Goal: Information Seeking & Learning: Learn about a topic

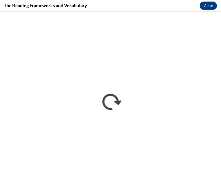
scroll to position [380, 0]
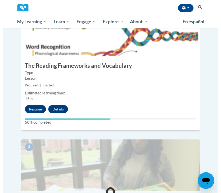
scroll to position [380, 0]
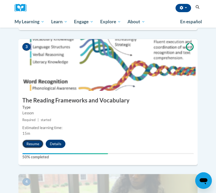
click at [37, 140] on button "Resume" at bounding box center [32, 144] width 21 height 8
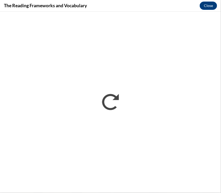
scroll to position [0, 0]
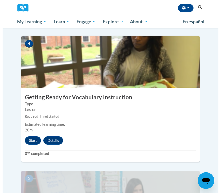
scroll to position [518, 0]
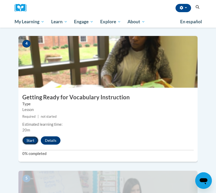
click at [32, 137] on button "Start" at bounding box center [30, 141] width 16 height 8
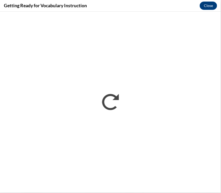
scroll to position [0, 0]
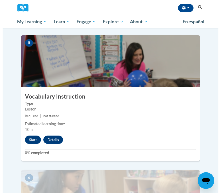
scroll to position [657, 0]
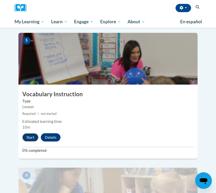
click at [31, 134] on button "Start" at bounding box center [30, 138] width 16 height 8
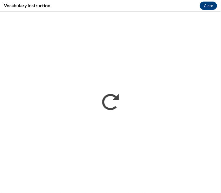
scroll to position [0, 0]
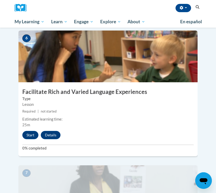
scroll to position [795, 0]
